Goal: Task Accomplishment & Management: Use online tool/utility

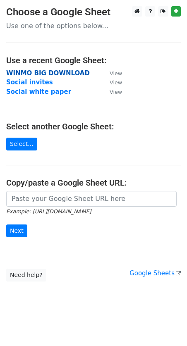
click at [50, 74] on strong "WINMO BIG DOWNLOAD" at bounding box center [47, 72] width 83 height 7
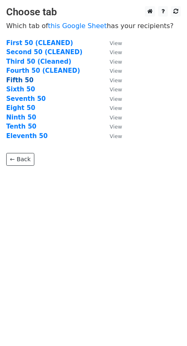
click at [21, 81] on strong "Fifth 50" at bounding box center [19, 79] width 27 height 7
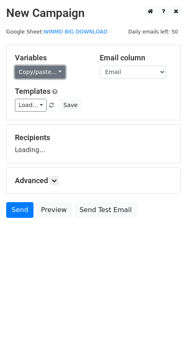
click at [49, 73] on link "Copy/paste..." at bounding box center [40, 72] width 50 height 13
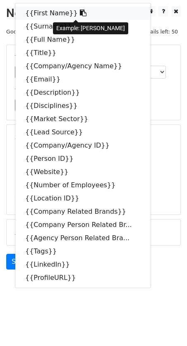
click at [45, 12] on link "{{First Name}}" at bounding box center [82, 13] width 135 height 13
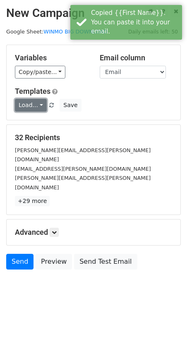
click at [34, 108] on link "Load..." at bounding box center [31, 105] width 32 height 13
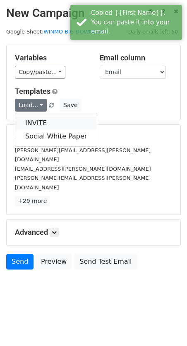
click at [38, 118] on link "INVITE" at bounding box center [55, 122] width 81 height 13
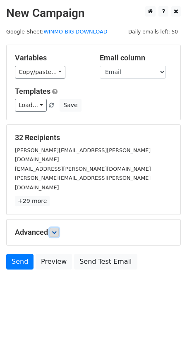
click at [55, 230] on icon at bounding box center [54, 232] width 5 height 5
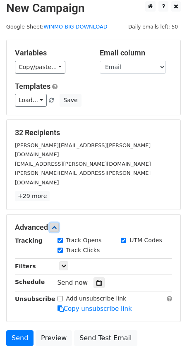
scroll to position [8, 0]
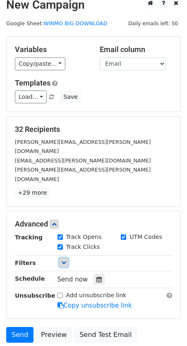
click at [64, 258] on link at bounding box center [63, 262] width 9 height 9
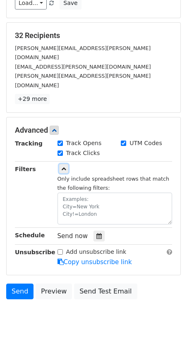
scroll to position [104, 0]
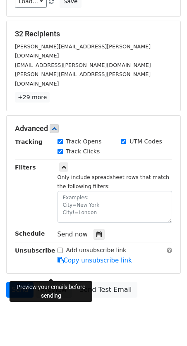
click at [54, 282] on link "Preview" at bounding box center [54, 290] width 36 height 16
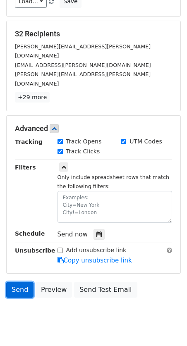
click at [21, 282] on link "Send" at bounding box center [19, 290] width 27 height 16
